Goal: Information Seeking & Learning: Learn about a topic

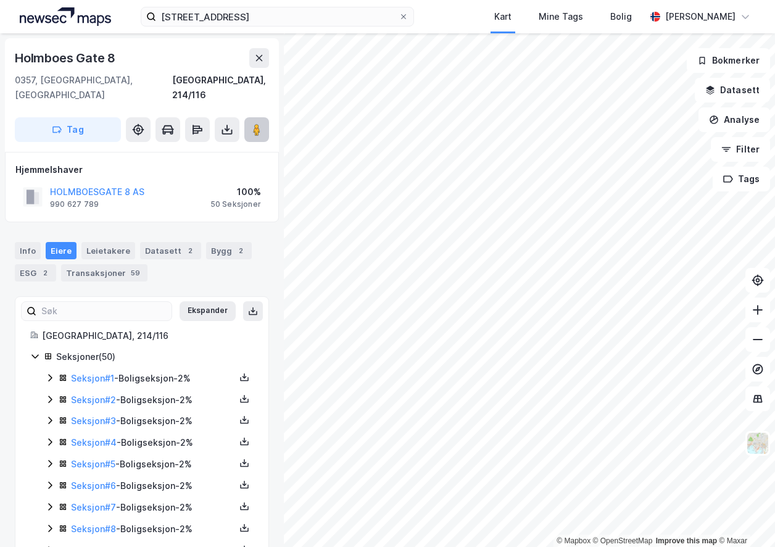
click at [594, 278] on div "© Mapbox © OpenStreetMap Improve this map © [PERSON_NAME][STREET_ADDRESS][GEOGR…" at bounding box center [387, 289] width 775 height 513
click at [206, 242] on div "Bygg 2" at bounding box center [229, 250] width 46 height 17
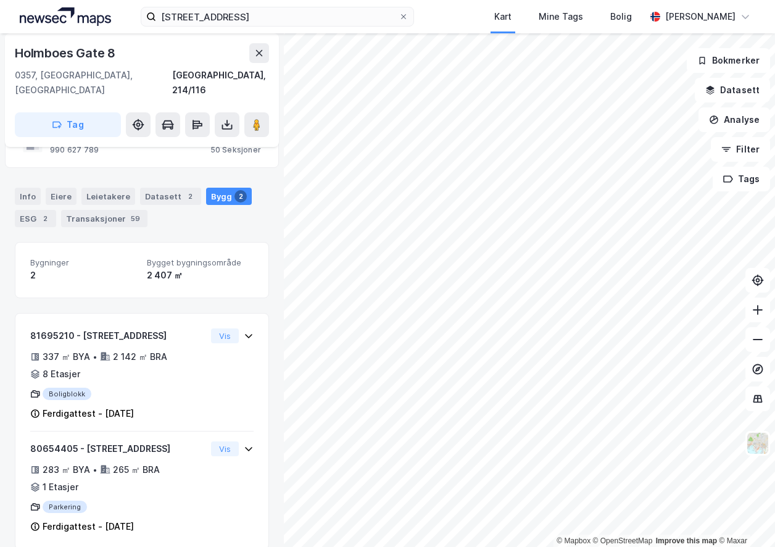
scroll to position [57, 0]
